Goal: Task Accomplishment & Management: Use online tool/utility

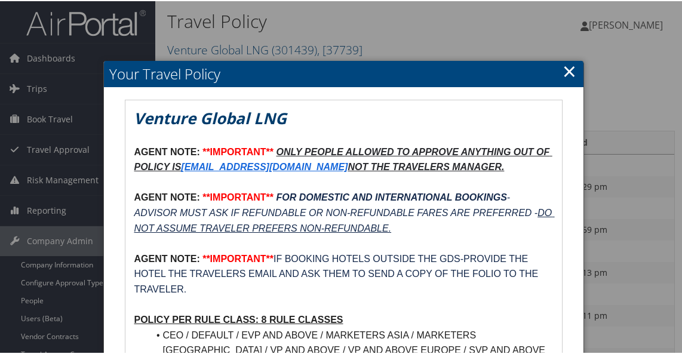
click at [563, 67] on link "×" at bounding box center [570, 70] width 14 height 24
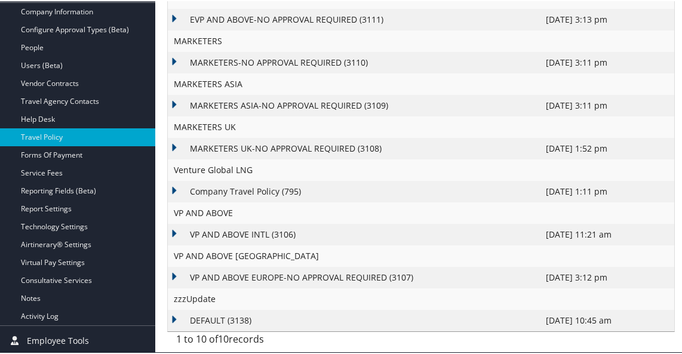
scroll to position [254, 0]
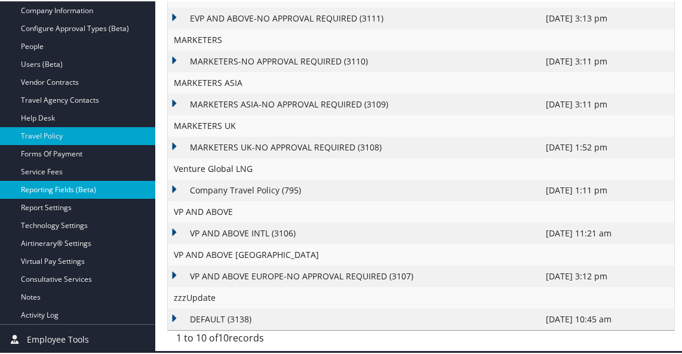
click at [113, 184] on link "Reporting Fields (Beta)" at bounding box center [77, 189] width 155 height 18
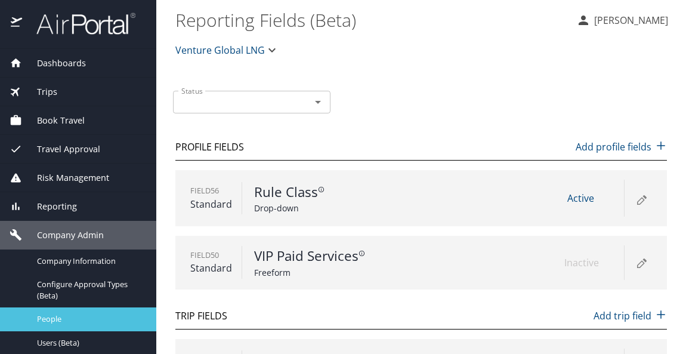
click at [57, 314] on span "People" at bounding box center [89, 318] width 105 height 11
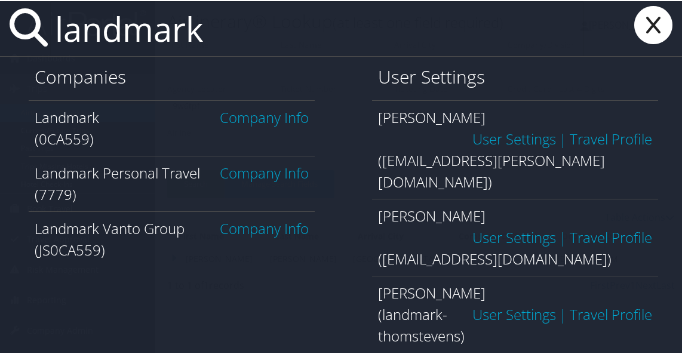
type input "landmark"
click at [252, 116] on link "Company Info" at bounding box center [264, 116] width 89 height 20
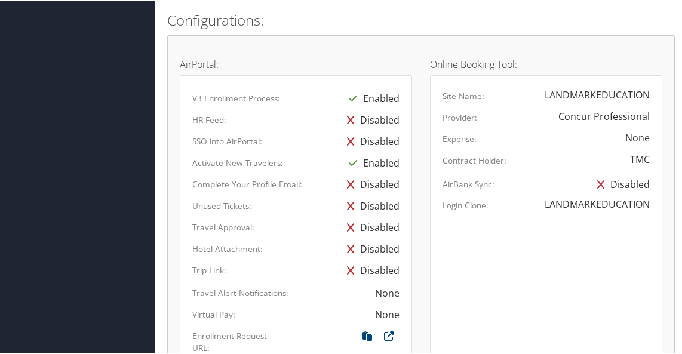
scroll to position [657, 0]
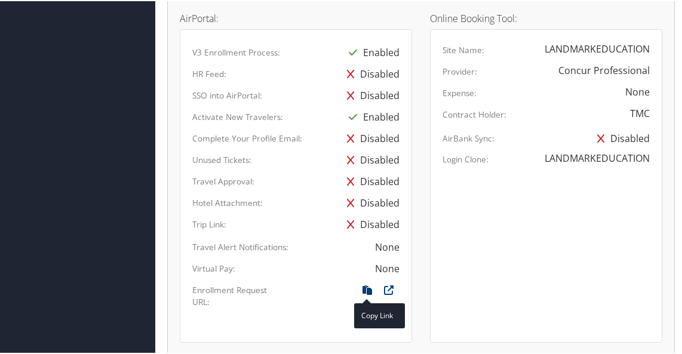
click at [367, 300] on icon at bounding box center [366, 292] width 21 height 16
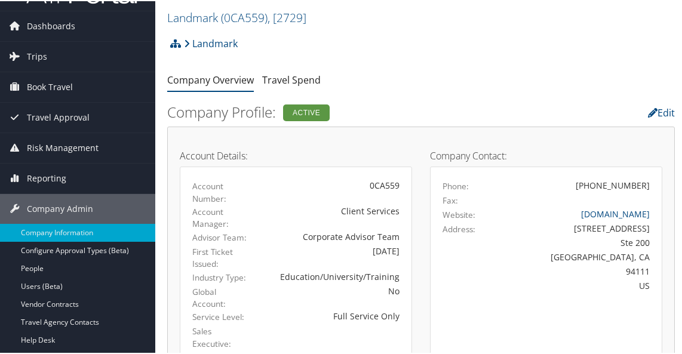
scroll to position [11, 0]
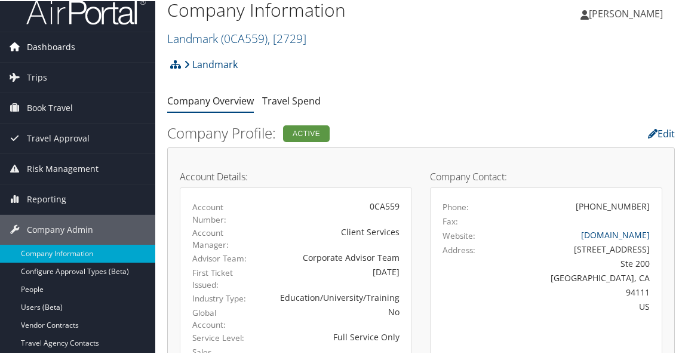
click at [55, 43] on span "Dashboards" at bounding box center [51, 46] width 48 height 30
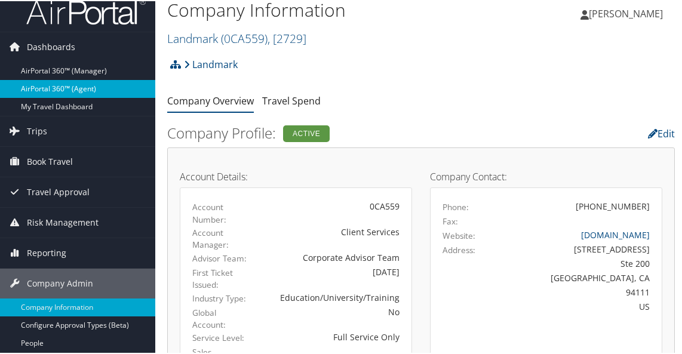
click at [59, 87] on link "AirPortal 360™ (Agent)" at bounding box center [77, 88] width 155 height 18
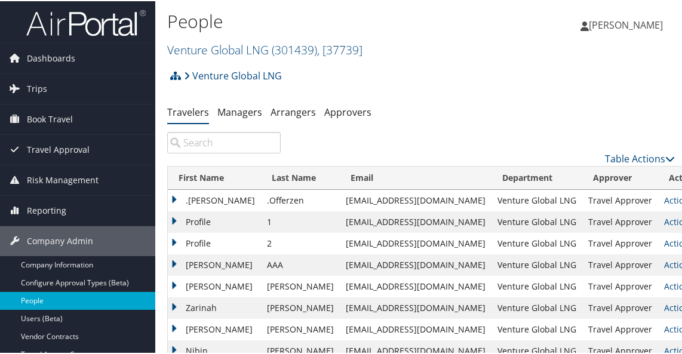
click at [54, 299] on link "People" at bounding box center [77, 300] width 155 height 18
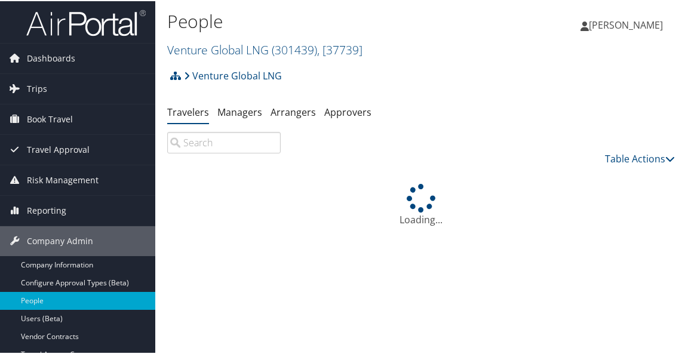
click at [218, 142] on input "search" at bounding box center [223, 141] width 113 height 21
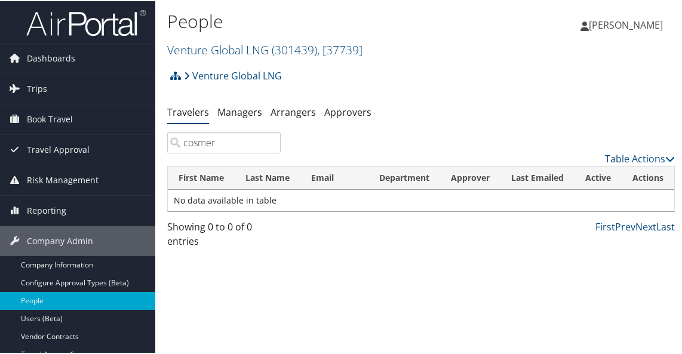
type input "cosmer"
click at [54, 56] on span "Dashboards" at bounding box center [51, 57] width 48 height 30
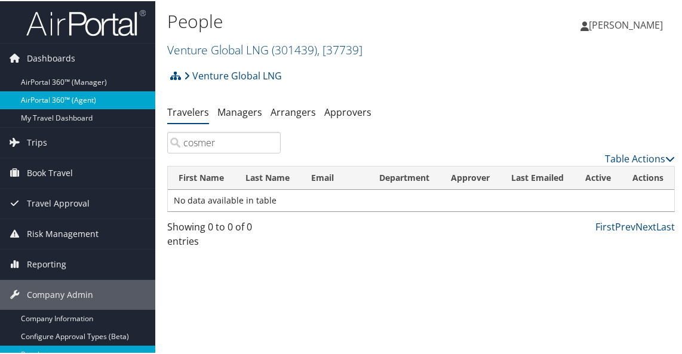
click at [52, 106] on link "AirPortal 360™ (Agent)" at bounding box center [77, 99] width 155 height 18
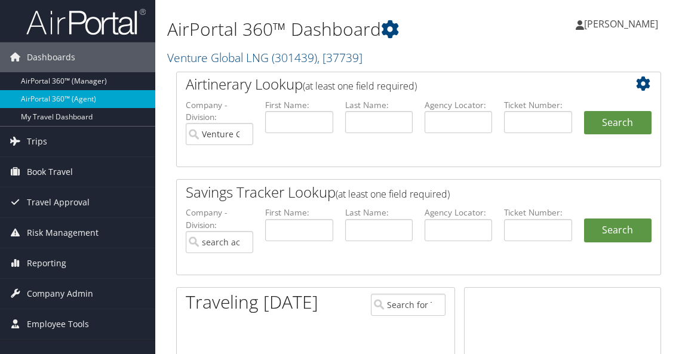
type input "Venture Global LNG"
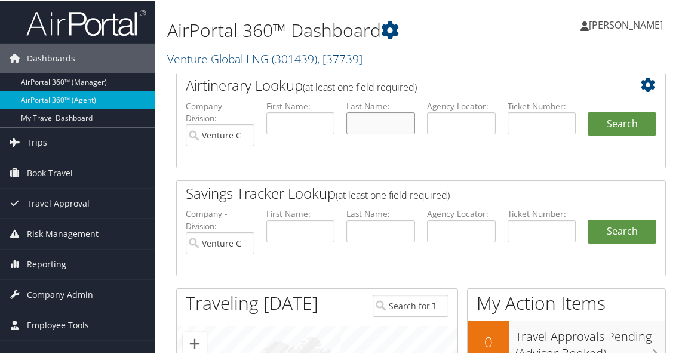
click at [370, 124] on input "text" at bounding box center [380, 122] width 69 height 22
type input "junejo"
click at [626, 127] on button "Search" at bounding box center [621, 123] width 69 height 24
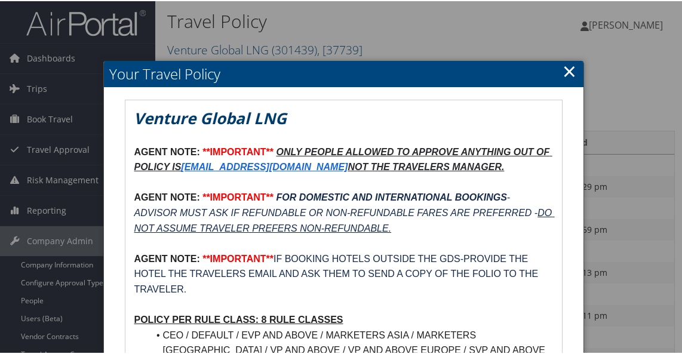
click at [564, 71] on link "×" at bounding box center [570, 70] width 14 height 24
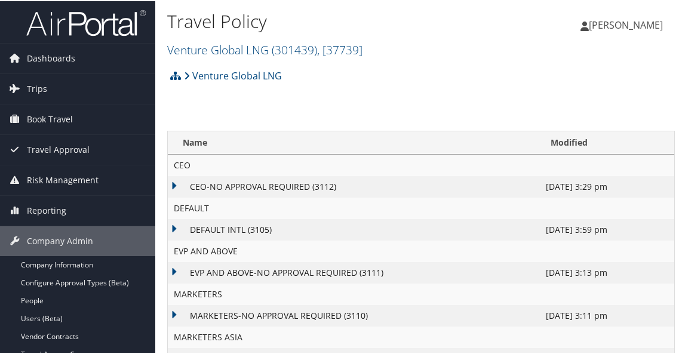
click at [378, 221] on td "DEFAULT INTL (3105)" at bounding box center [354, 228] width 372 height 21
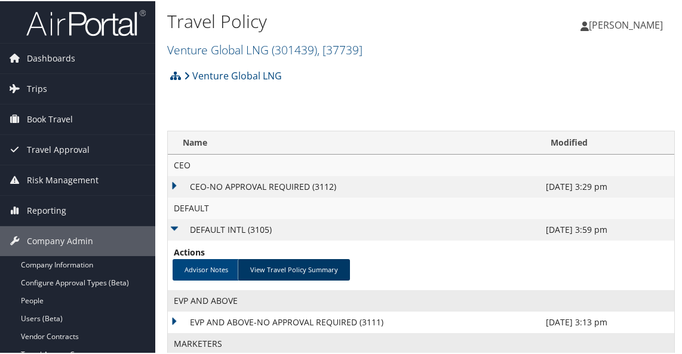
click at [290, 264] on link "View Travel Policy Summary" at bounding box center [294, 268] width 112 height 21
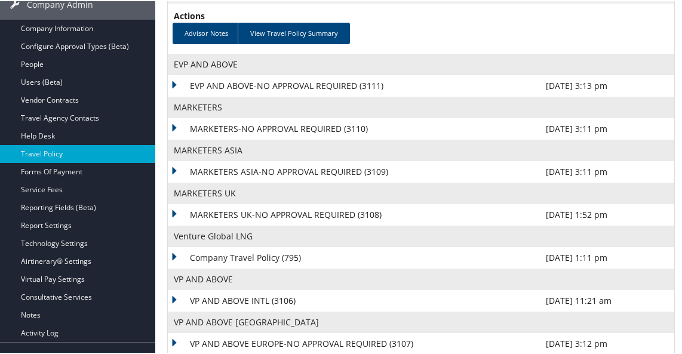
scroll to position [148, 0]
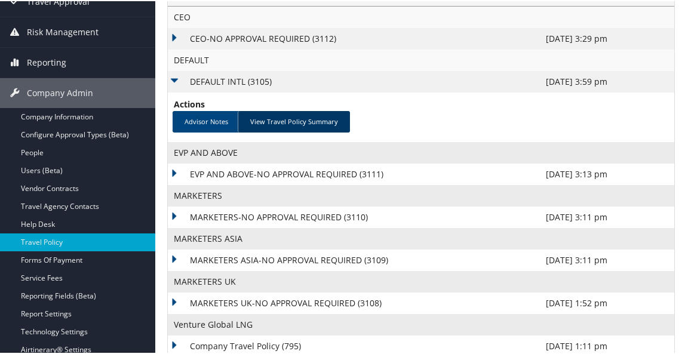
click at [269, 119] on link "View Travel Policy Summary" at bounding box center [294, 120] width 112 height 21
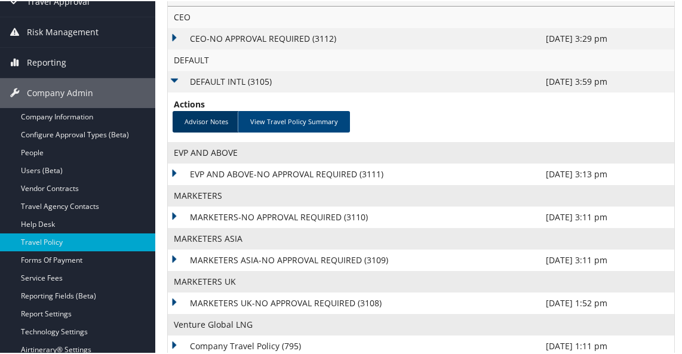
click at [209, 118] on link "Advisor Notes" at bounding box center [206, 120] width 67 height 21
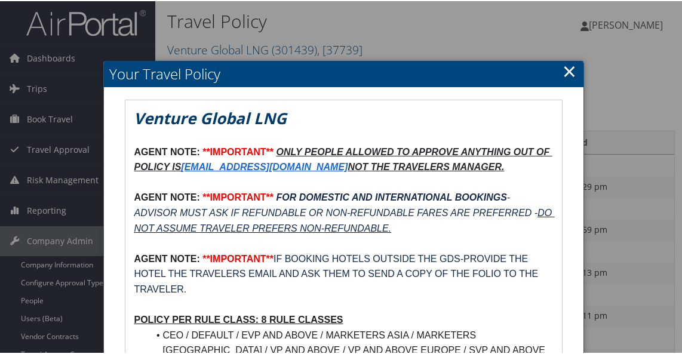
click at [442, 124] on h1 "Venture Global LNG" at bounding box center [343, 116] width 418 height 21
click at [569, 69] on link "×" at bounding box center [570, 70] width 14 height 24
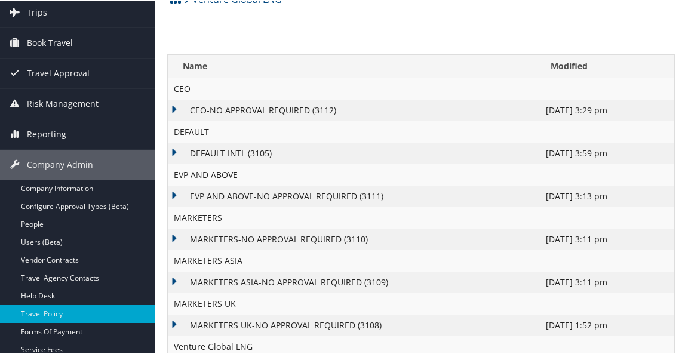
scroll to position [75, 0]
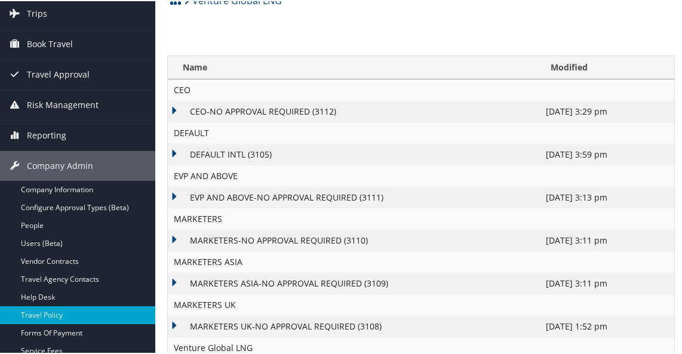
click at [457, 16] on div "Venture Global LNG Account Structure Venture Global LNG (301439) ACTIVE Create …" at bounding box center [420, 3] width 507 height 32
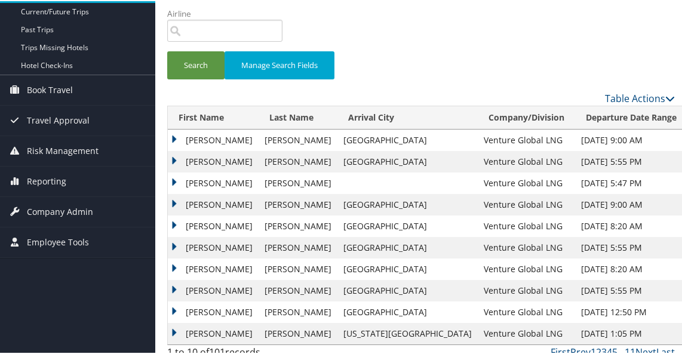
scroll to position [119, 0]
click at [171, 235] on td "NOORUDDIN" at bounding box center [213, 224] width 91 height 21
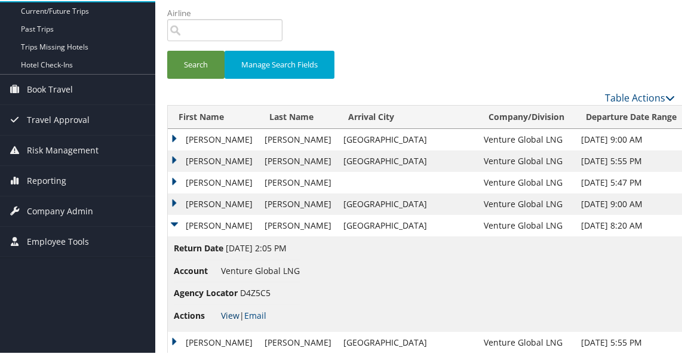
click at [237, 320] on link "View" at bounding box center [230, 314] width 19 height 11
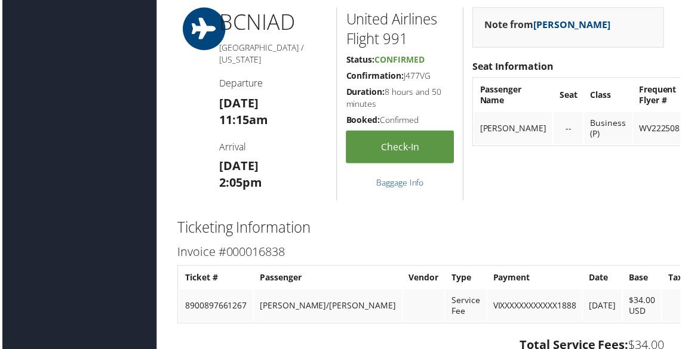
scroll to position [1492, 0]
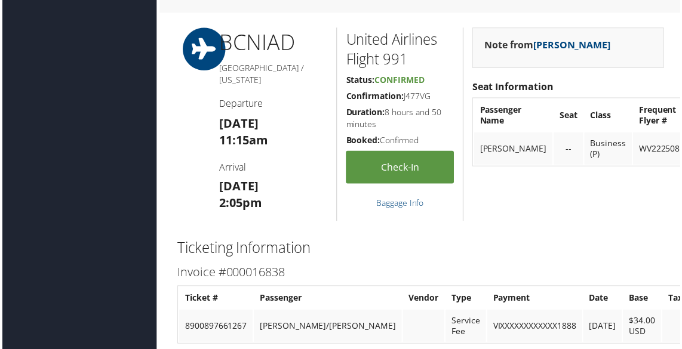
click at [476, 210] on div "Admin Actions Repair Airtinerary® 86160738 Barcelona, Spain Barcelona, Spain Tu…" at bounding box center [420, 47] width 507 height 3004
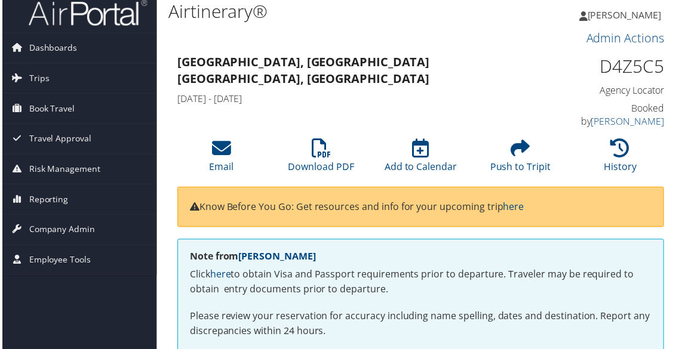
scroll to position [0, 0]
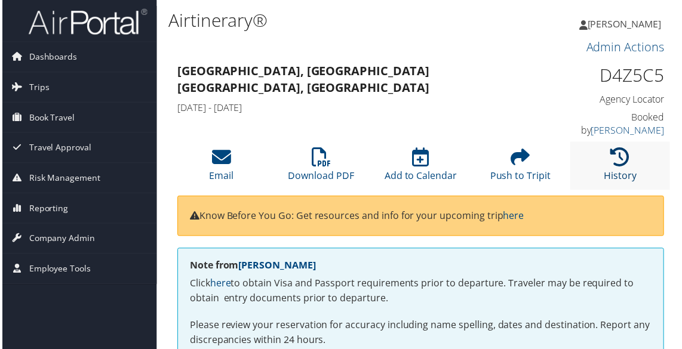
click at [623, 153] on icon at bounding box center [621, 158] width 19 height 19
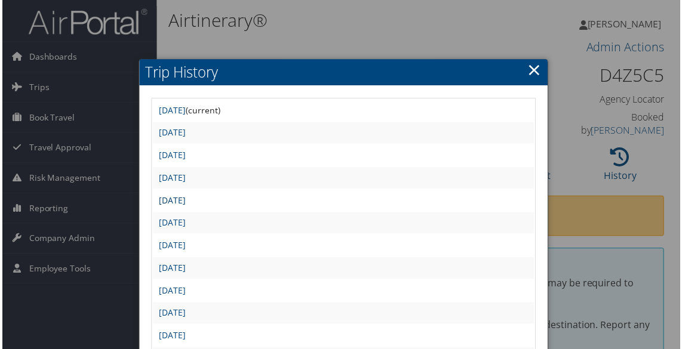
click at [184, 206] on link "Tue Sep 2 20:47:24 MDT 2025" at bounding box center [171, 201] width 27 height 11
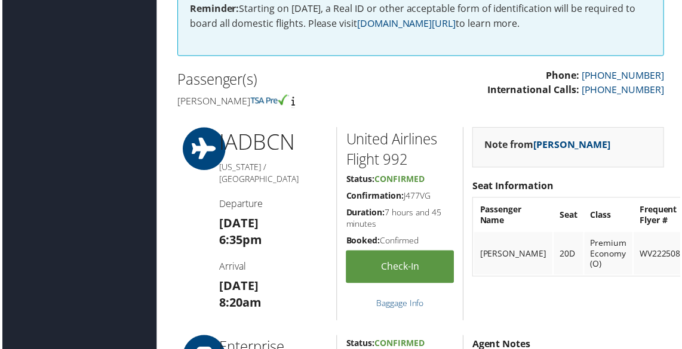
scroll to position [478, 0]
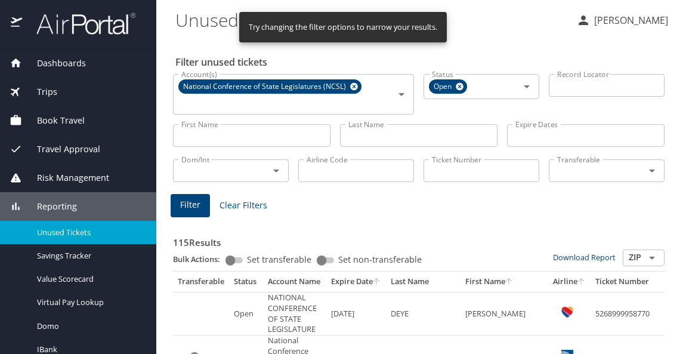
click at [316, 174] on input "Airline Code" at bounding box center [356, 170] width 116 height 23
type input "UA"
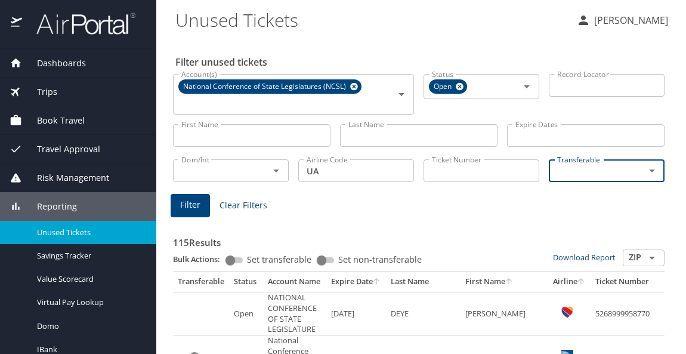
click at [645, 174] on icon "Open" at bounding box center [652, 171] width 14 height 14
click at [587, 203] on li "True" at bounding box center [599, 197] width 113 height 27
checkbox input "true"
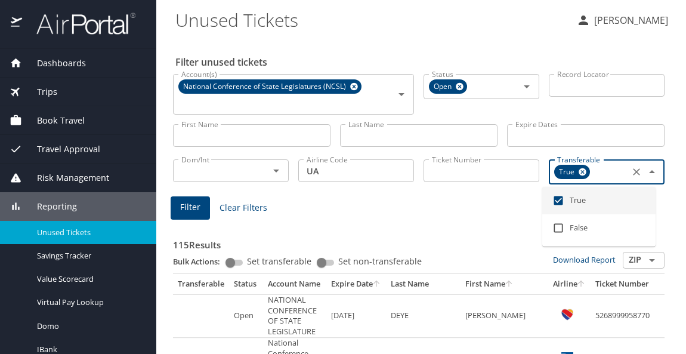
click at [198, 210] on span "Filter" at bounding box center [190, 207] width 20 height 15
